Goal: Navigation & Orientation: Find specific page/section

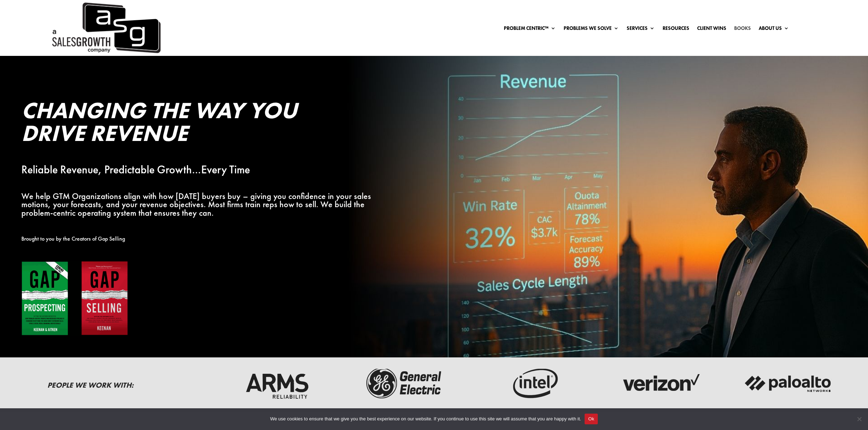
click at [741, 26] on link "Books" at bounding box center [742, 30] width 17 height 8
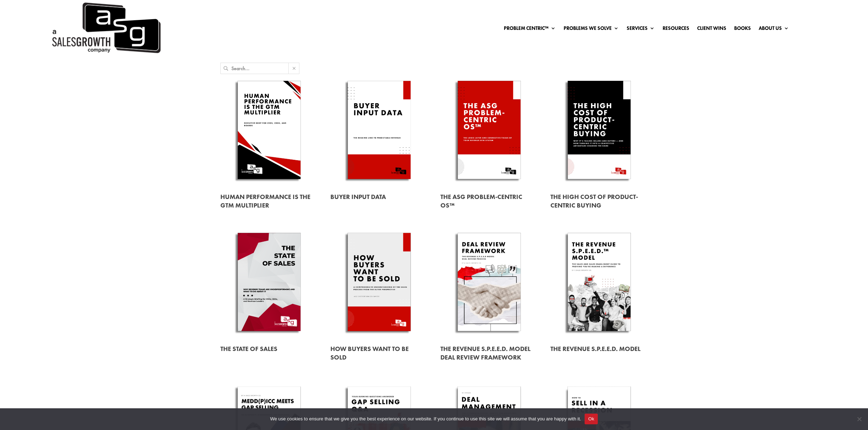
scroll to position [18, 0]
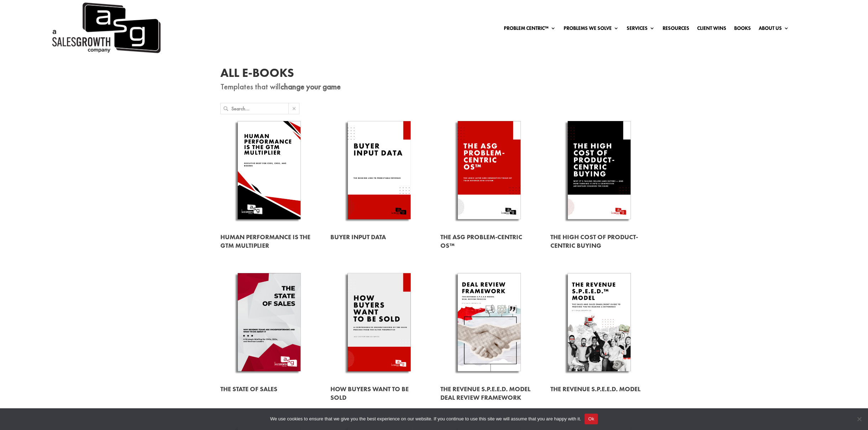
click at [782, 25] on div "Problem Centric™ Problem Centric™ OS Problem Identification Chart Gap Selling T…" at bounding box center [434, 10] width 868 height 56
click at [780, 27] on div "Problem Centric™ Problem Centric™ OS Problem Identification Chart Gap Selling T…" at bounding box center [434, 10] width 868 height 56
click at [786, 27] on div "Problem Centric™ Problem Centric™ OS Problem Identification Chart Gap Selling T…" at bounding box center [434, 10] width 868 height 56
click at [785, 27] on div "Problem Centric™ Problem Centric™ OS Problem Identification Chart Gap Selling T…" at bounding box center [434, 10] width 868 height 56
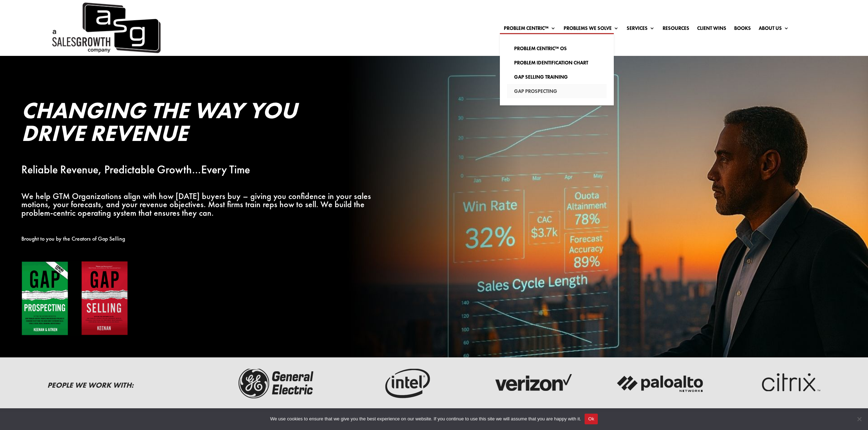
click at [529, 88] on link "Gap Prospecting" at bounding box center [557, 91] width 100 height 14
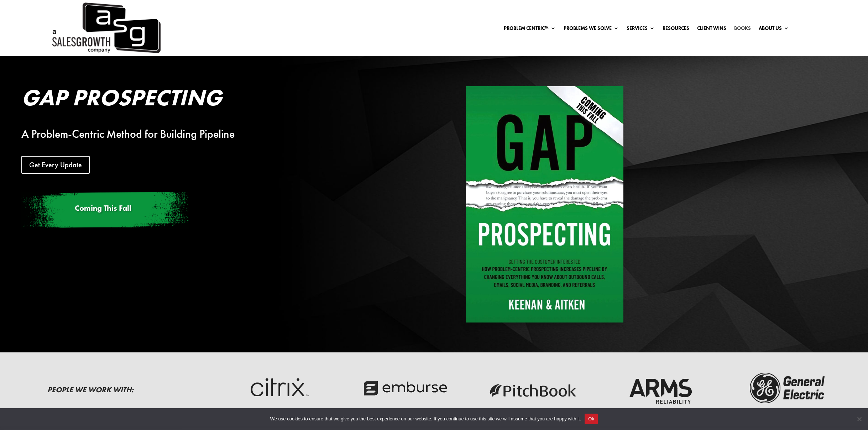
click at [741, 27] on link "Books" at bounding box center [742, 30] width 17 height 8
click at [116, 25] on img at bounding box center [106, 28] width 110 height 56
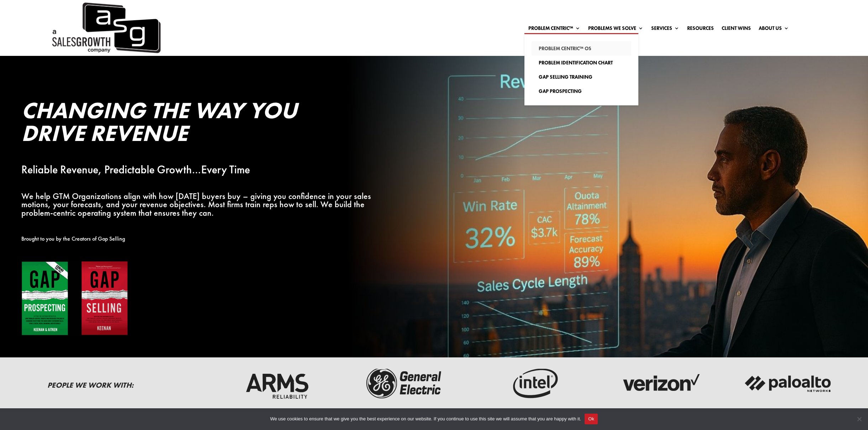
click at [546, 48] on link "Problem Centric™ OS" at bounding box center [581, 48] width 100 height 14
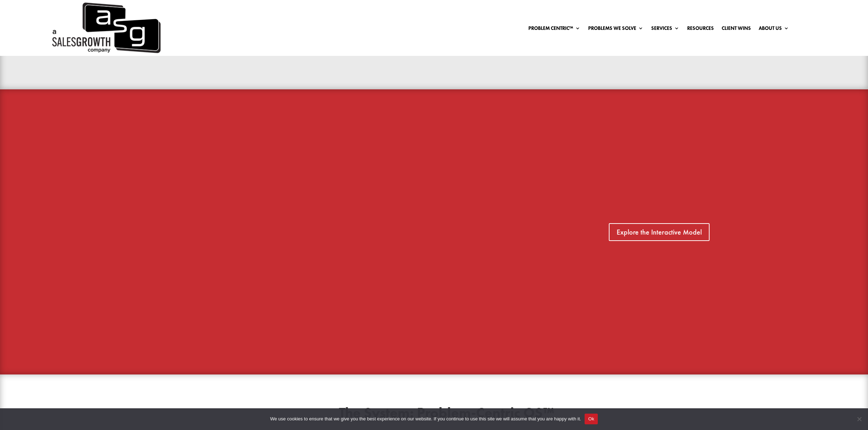
scroll to position [523, 0]
